Goal: Task Accomplishment & Management: Use online tool/utility

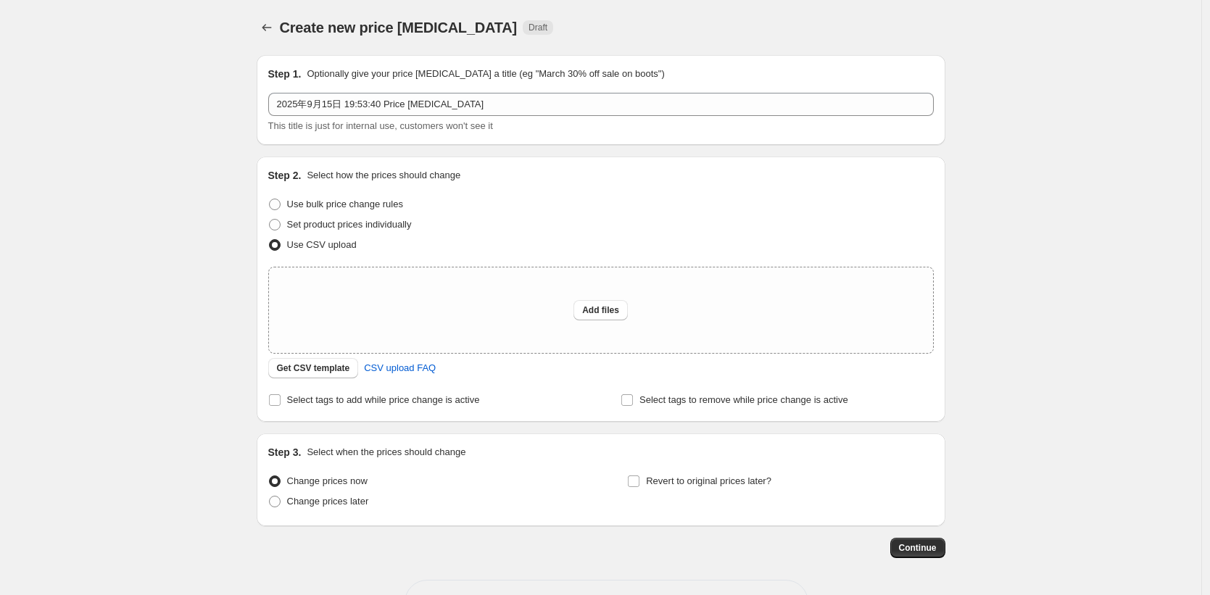
click at [215, 189] on div "Create new price [MEDICAL_DATA]. This page is ready Create new price [MEDICAL_D…" at bounding box center [600, 323] width 1201 height 647
click at [624, 310] on button "Add files" at bounding box center [601, 310] width 54 height 20
type input "C:\fakepath\9.15-9.21价格上传.csv"
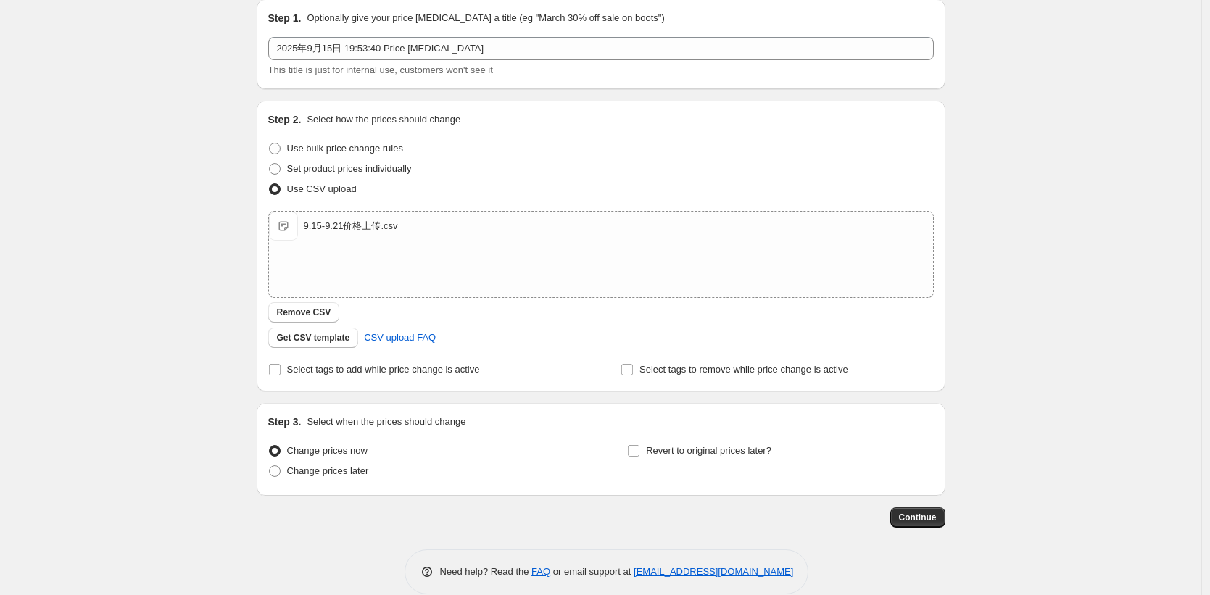
scroll to position [61, 0]
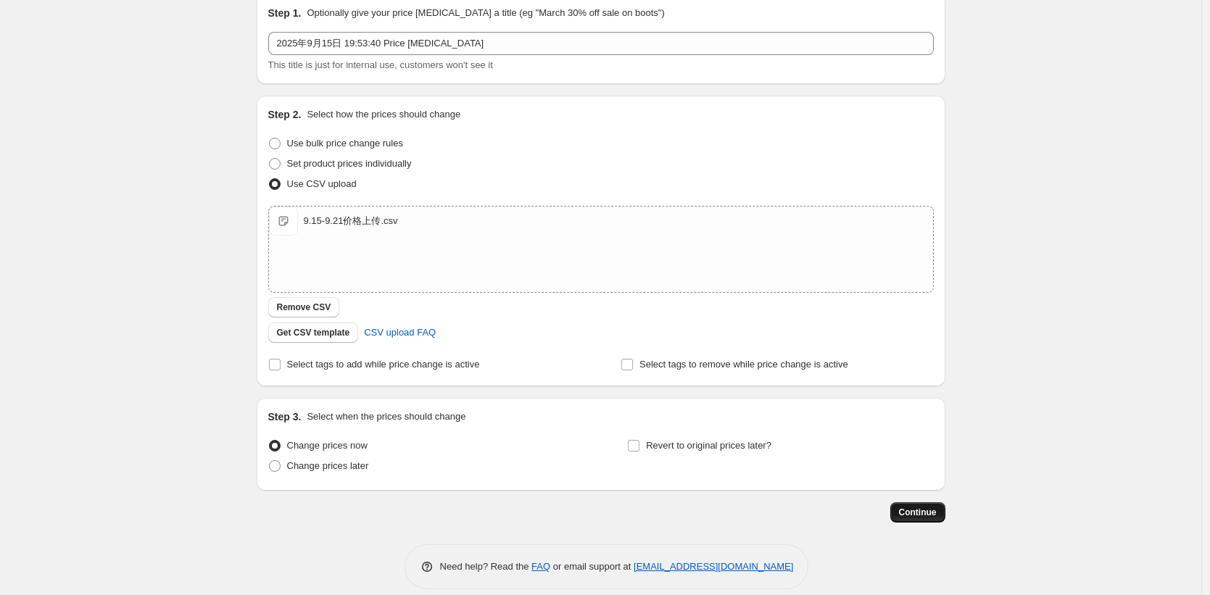
click at [910, 510] on span "Continue" at bounding box center [918, 513] width 38 height 12
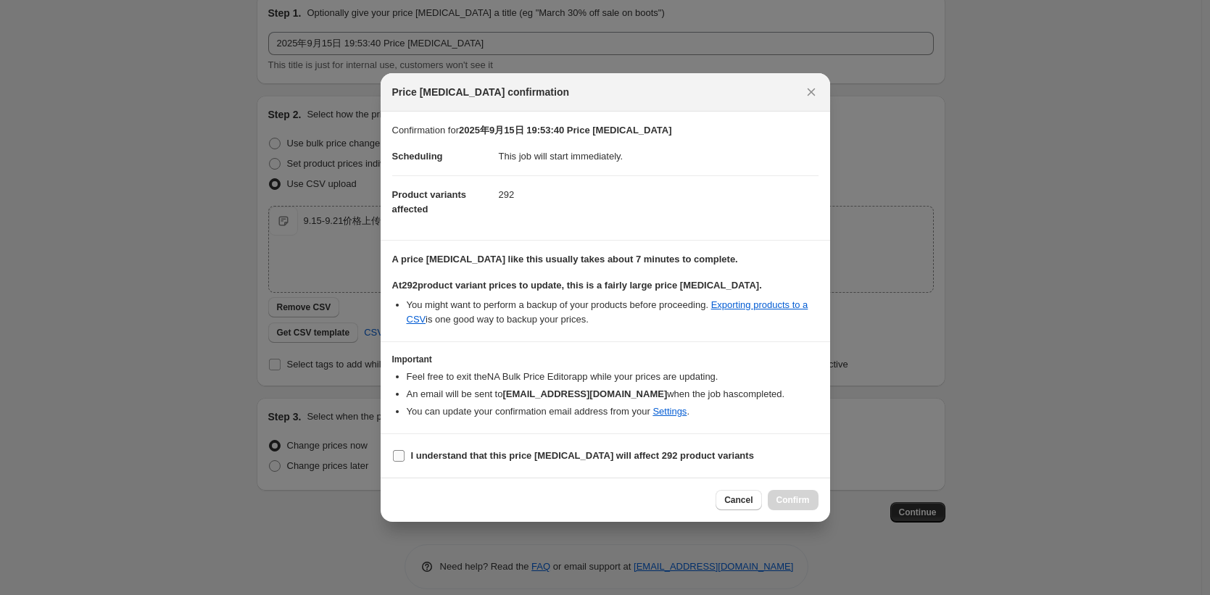
click at [393, 456] on input "I understand that this price [MEDICAL_DATA] will affect 292 product variants" at bounding box center [399, 456] width 12 height 12
checkbox input "true"
click at [795, 510] on button "Confirm" at bounding box center [793, 500] width 51 height 20
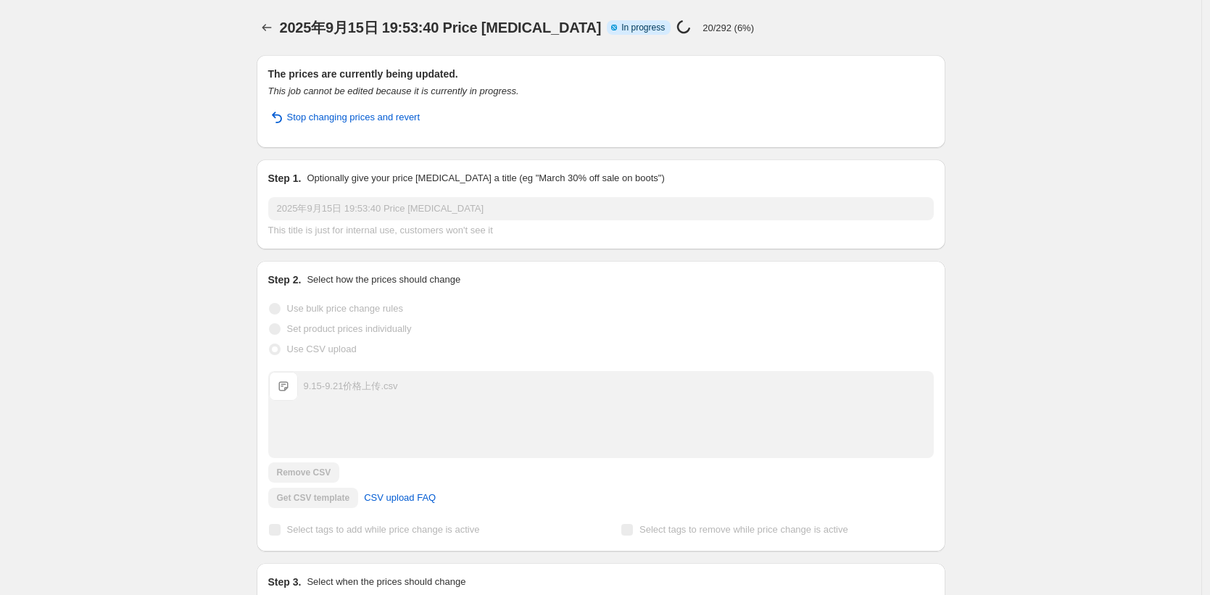
drag, startPoint x: 132, startPoint y: 212, endPoint x: 130, endPoint y: 228, distance: 16.1
click at [132, 212] on div "2025年9月15日 19:53:40 Price [MEDICAL_DATA]. This page is ready 2025年9月15日 19:53:4…" at bounding box center [600, 372] width 1201 height 745
drag, startPoint x: 130, startPoint y: 228, endPoint x: 123, endPoint y: 249, distance: 21.6
click at [130, 228] on div "2025年9月15日 19:53:40 Price [MEDICAL_DATA]. This page is ready 2025年9月15日 19:53:4…" at bounding box center [600, 372] width 1201 height 745
click at [123, 249] on div "2025年9月15日 19:53:40 Price [MEDICAL_DATA]. This page is ready 2025年9月15日 19:53:4…" at bounding box center [600, 372] width 1201 height 745
